Goal: Task Accomplishment & Management: Manage account settings

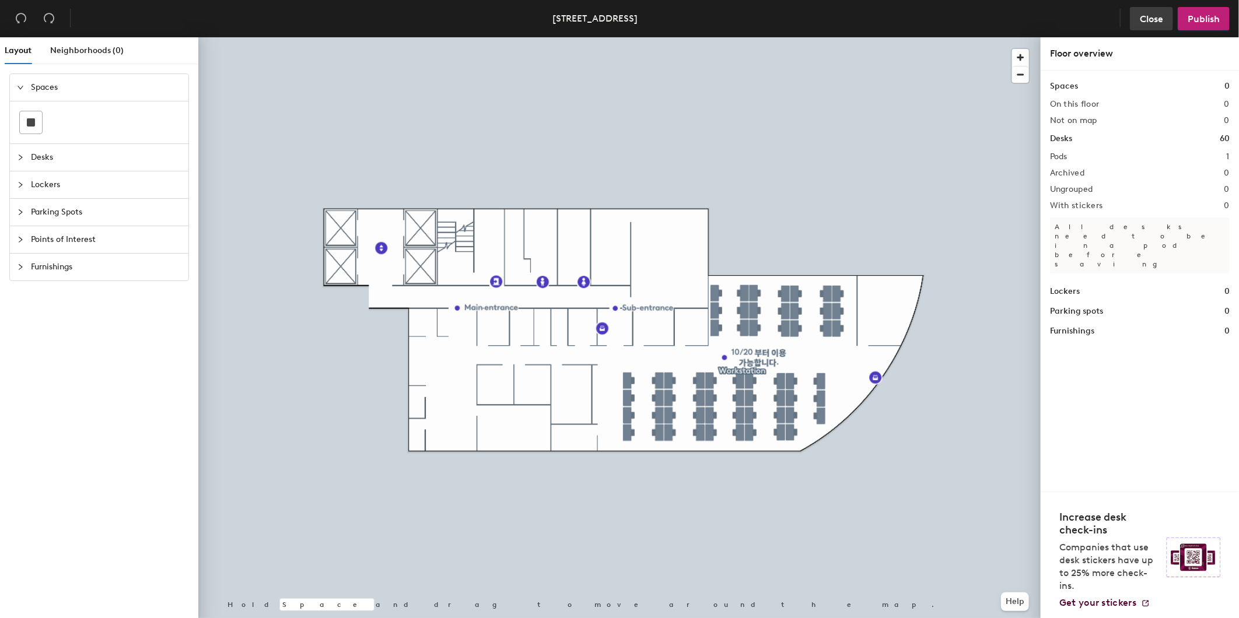
click at [1143, 18] on span "Close" at bounding box center [1151, 18] width 23 height 11
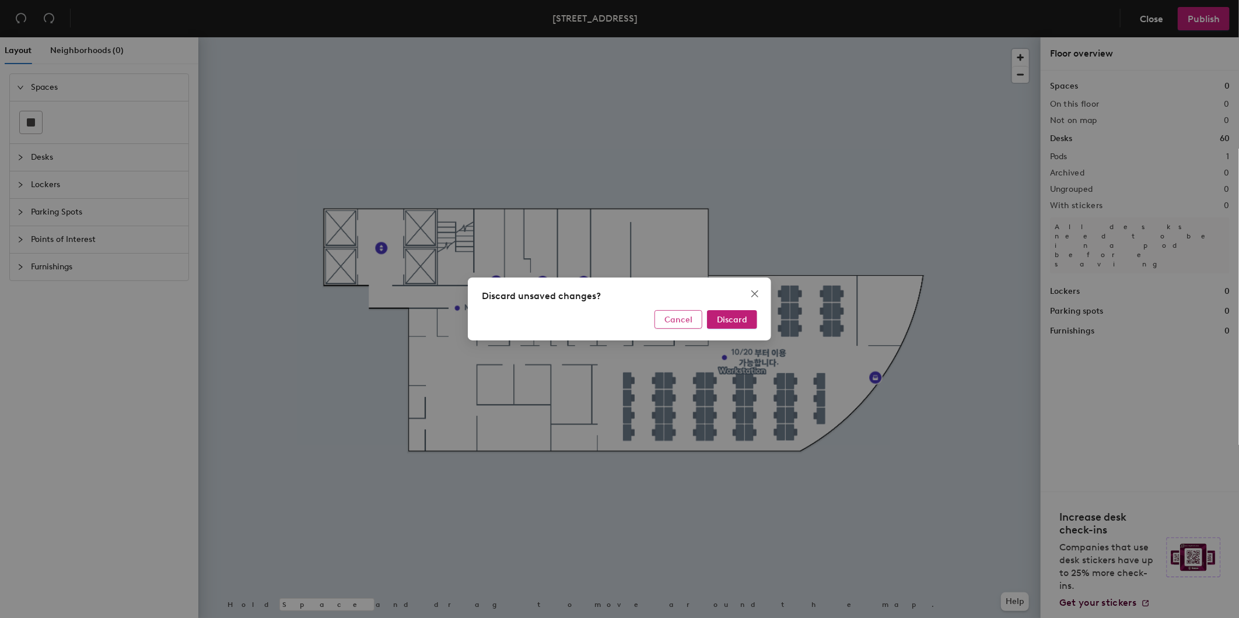
click at [669, 318] on span "Cancel" at bounding box center [678, 320] width 28 height 10
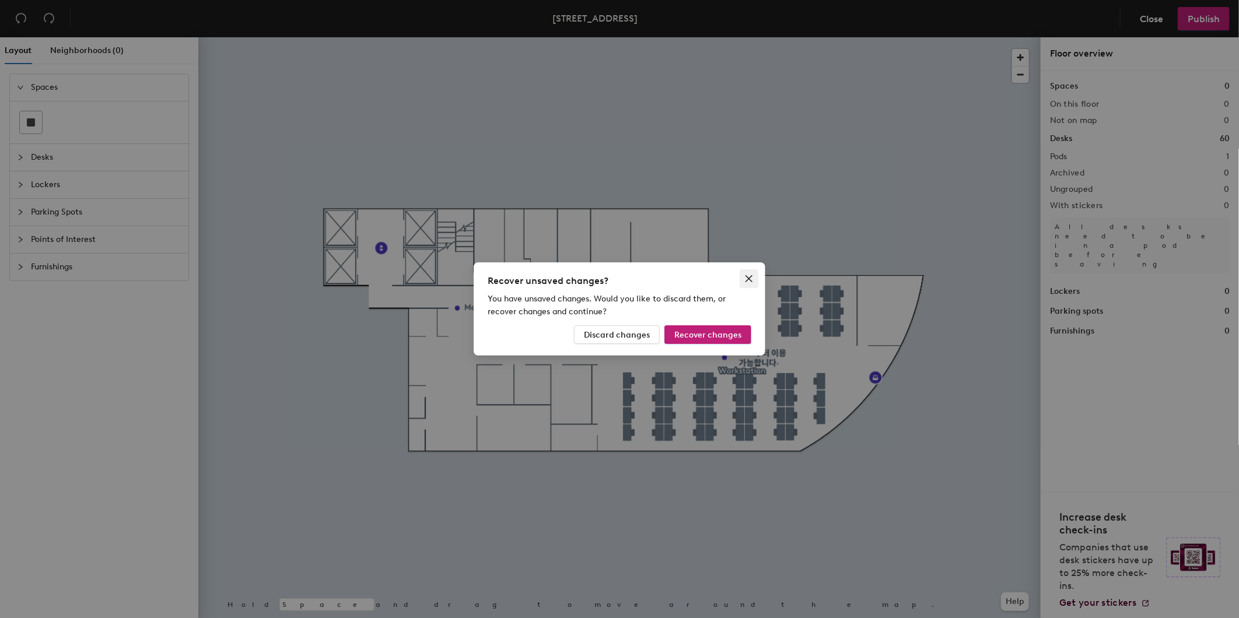
click at [747, 279] on icon "close" at bounding box center [748, 278] width 9 height 9
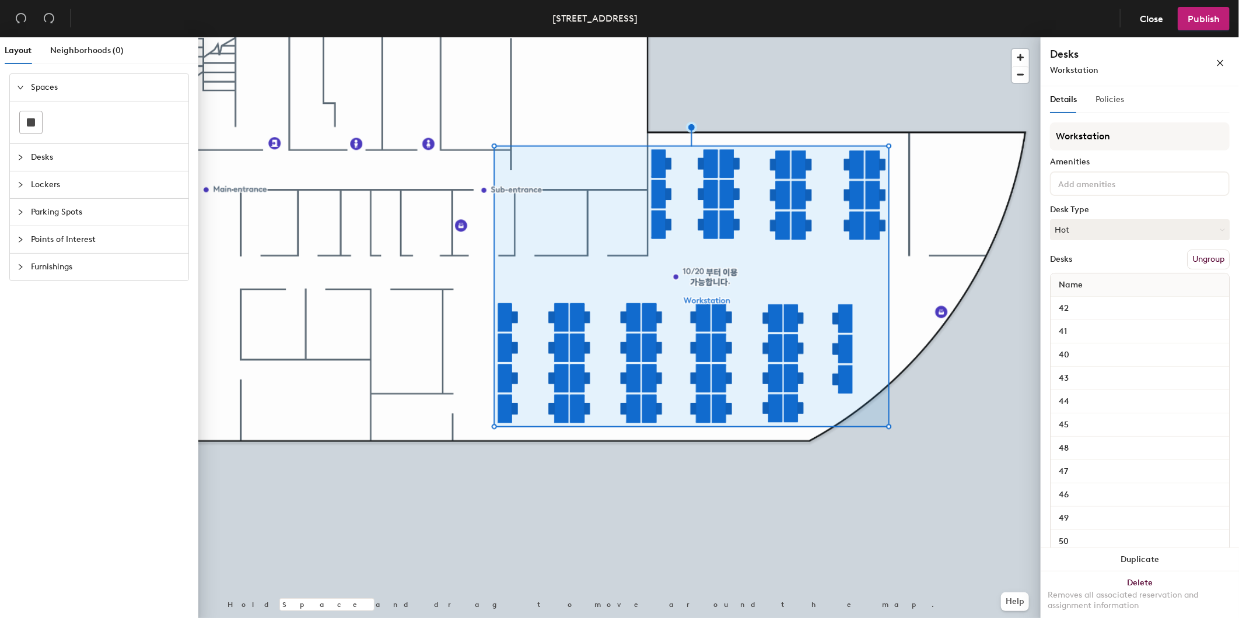
click at [1118, 110] on div "Policies" at bounding box center [1110, 99] width 29 height 27
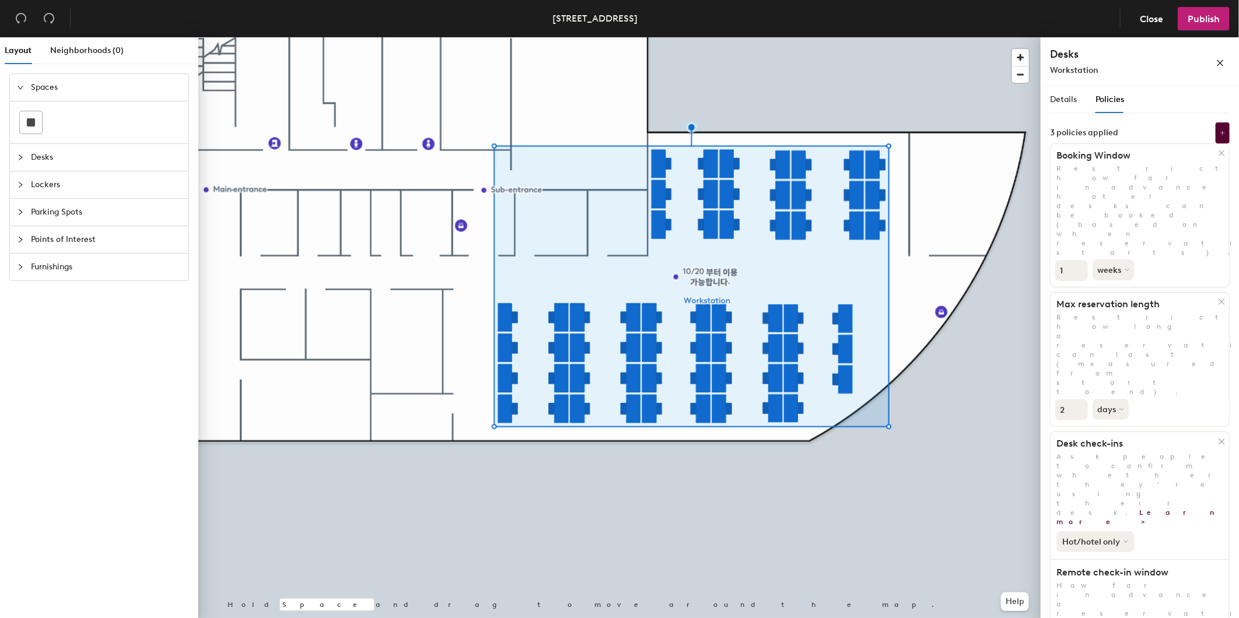
click at [1118, 531] on button "Hot/hotel only" at bounding box center [1096, 541] width 78 height 21
click at [1121, 531] on button "Hot/hotel only" at bounding box center [1096, 541] width 78 height 21
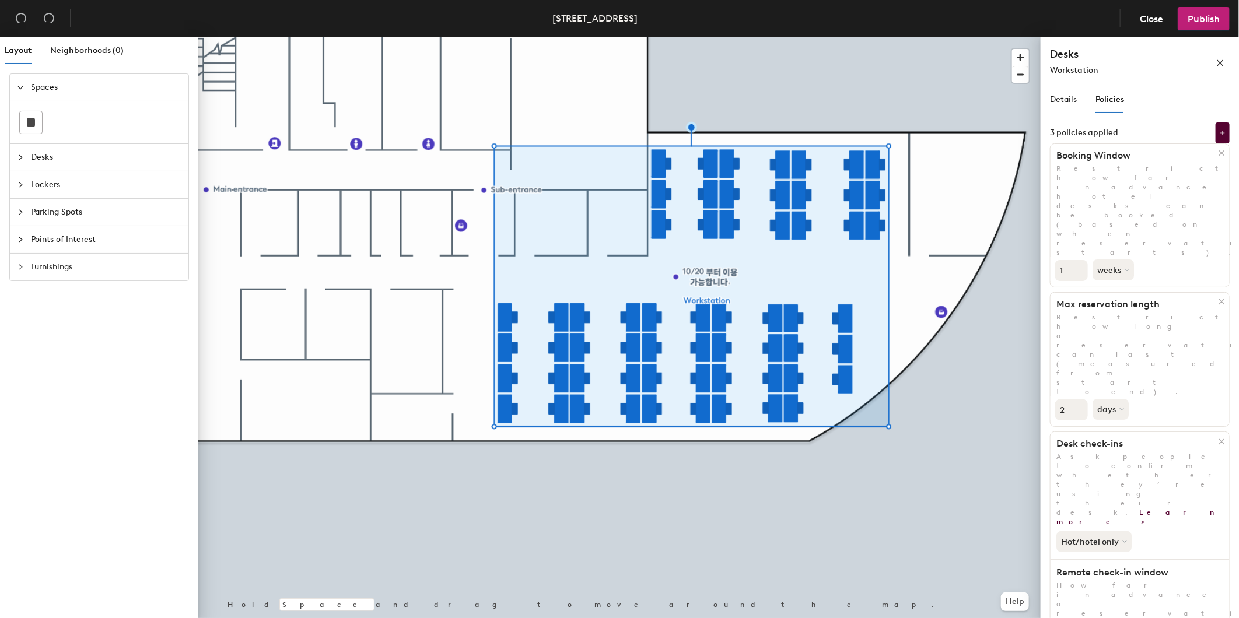
click at [1129, 268] on icon at bounding box center [1128, 270] width 5 height 5
click at [1060, 96] on span "Details" at bounding box center [1063, 100] width 27 height 10
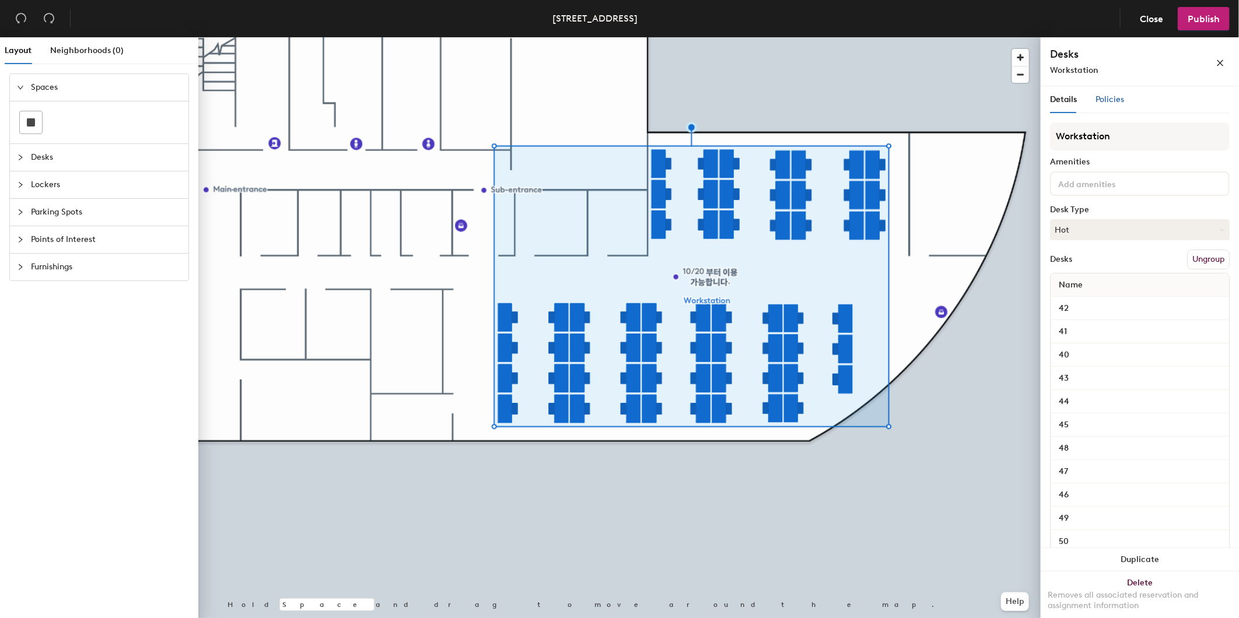
click at [1116, 101] on span "Policies" at bounding box center [1110, 100] width 29 height 10
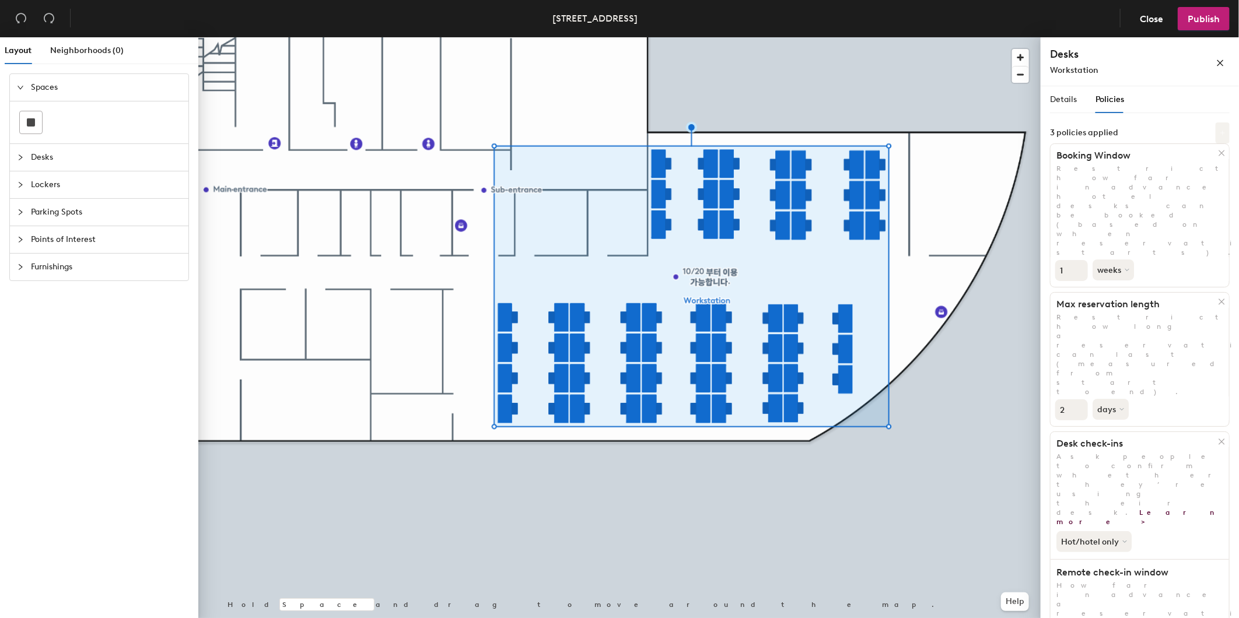
click at [1222, 128] on button at bounding box center [1223, 133] width 14 height 21
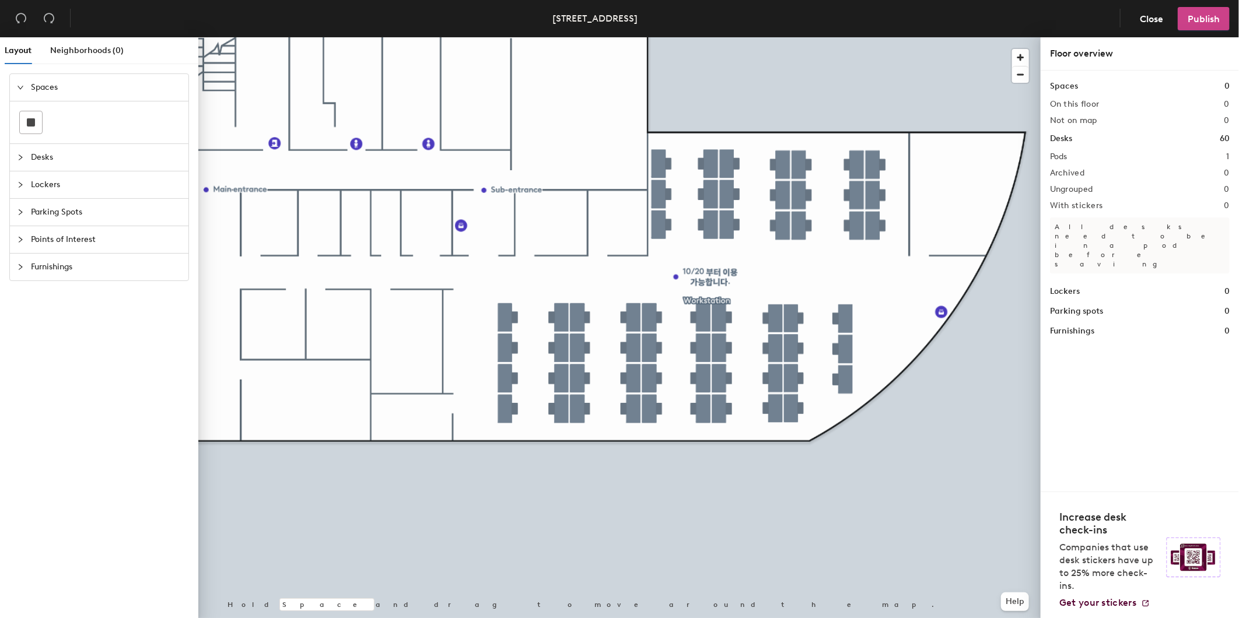
click at [1226, 19] on button "Publish" at bounding box center [1204, 18] width 52 height 23
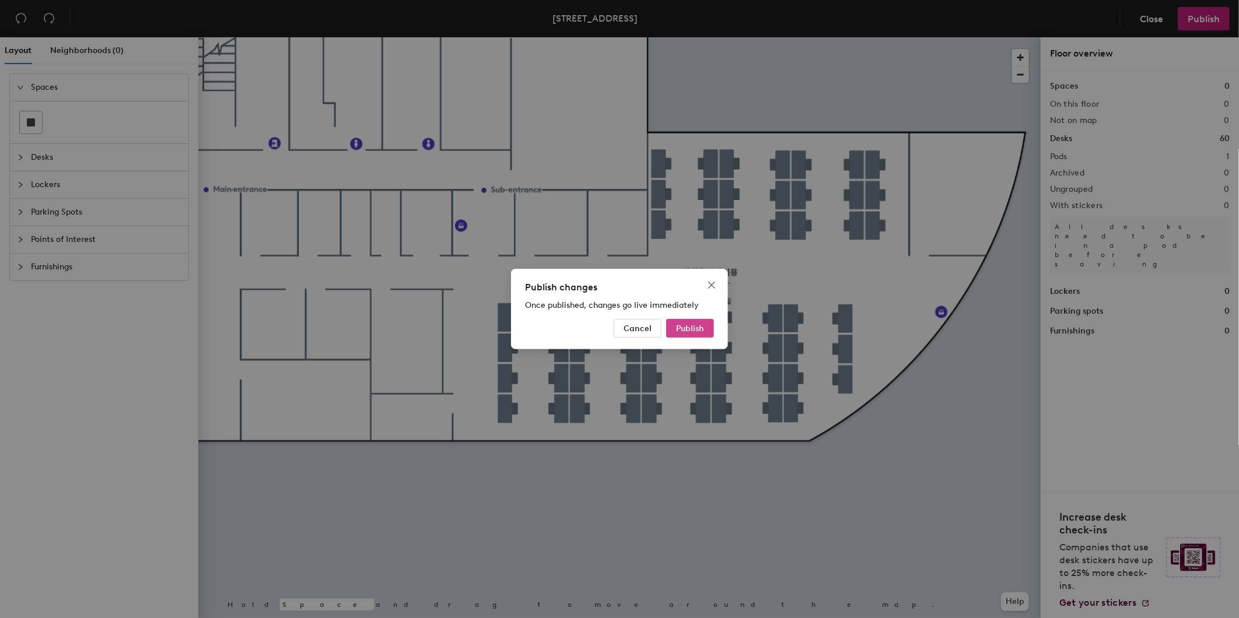
click at [691, 331] on span "Publish" at bounding box center [690, 329] width 28 height 10
